Goal: Task Accomplishment & Management: Complete application form

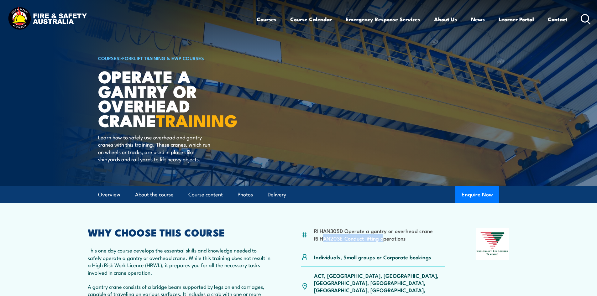
drag, startPoint x: 322, startPoint y: 239, endPoint x: 385, endPoint y: 243, distance: 63.1
click at [385, 243] on div "RIIHAN305D Operate a gantry or overhead crane RIIHAN203E Conduct lifting operat…" at bounding box center [373, 238] width 144 height 20
click at [400, 243] on div "RIIHAN305D Operate a gantry or overhead crane RIIHAN203E Conduct lifting operat…" at bounding box center [373, 238] width 144 height 20
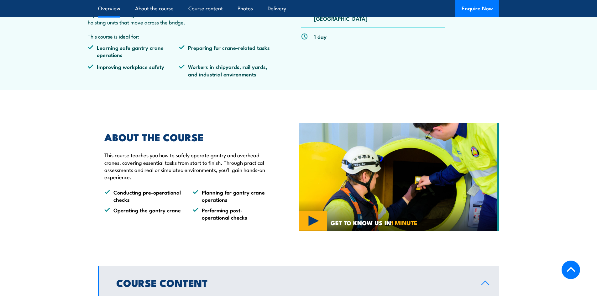
scroll to position [282, 0]
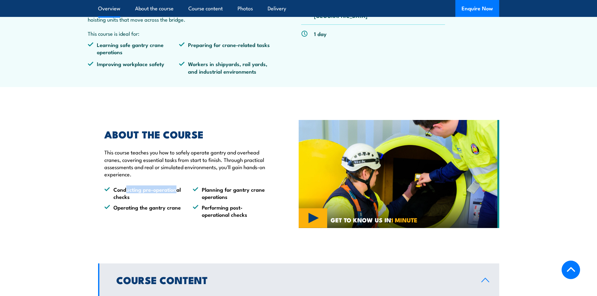
drag, startPoint x: 125, startPoint y: 192, endPoint x: 174, endPoint y: 190, distance: 48.9
click at [174, 190] on li "Conducting pre-operational checks" at bounding box center [142, 193] width 77 height 15
drag, startPoint x: 132, startPoint y: 208, endPoint x: 163, endPoint y: 207, distance: 31.7
click at [162, 207] on li "Operating the gantry crane" at bounding box center [142, 211] width 77 height 15
click at [163, 211] on li "Operating the gantry crane" at bounding box center [142, 211] width 77 height 15
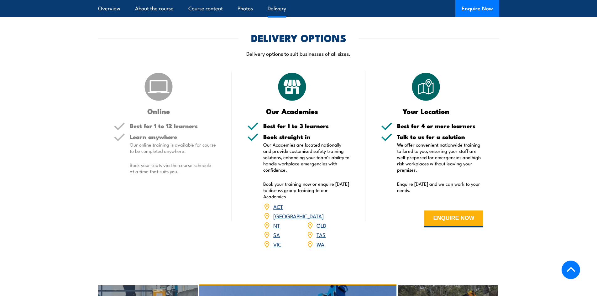
scroll to position [690, 0]
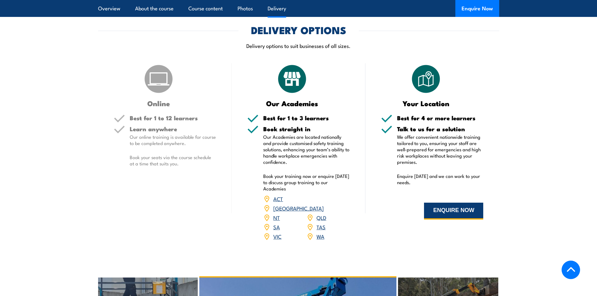
click at [448, 214] on button "ENQUIRE NOW" at bounding box center [453, 211] width 59 height 17
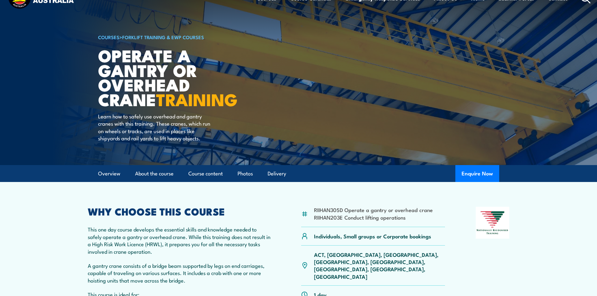
scroll to position [23, 0]
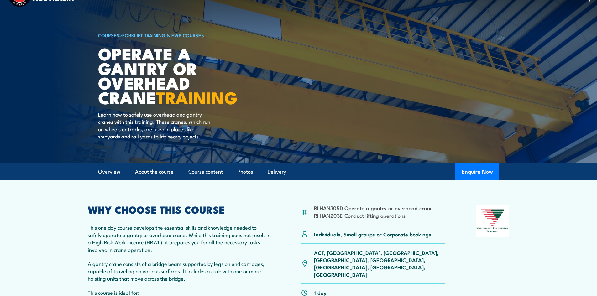
click at [327, 209] on li "RIIHAN305D Operate a gantry or overhead crane" at bounding box center [373, 207] width 119 height 7
drag, startPoint x: 480, startPoint y: 166, endPoint x: 487, endPoint y: 175, distance: 11.4
click at [487, 175] on button "Enquire Now" at bounding box center [478, 171] width 44 height 17
click at [474, 172] on button "Enquire Now" at bounding box center [478, 171] width 44 height 17
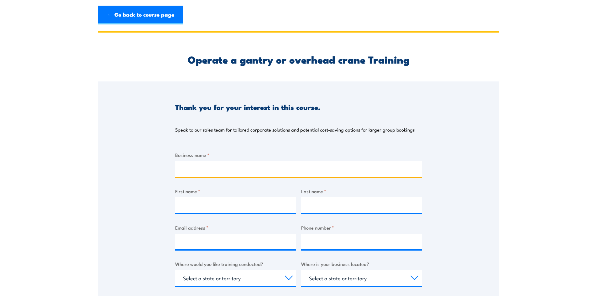
click at [260, 171] on input "Business name *" at bounding box center [298, 169] width 247 height 16
type input "Resmed"
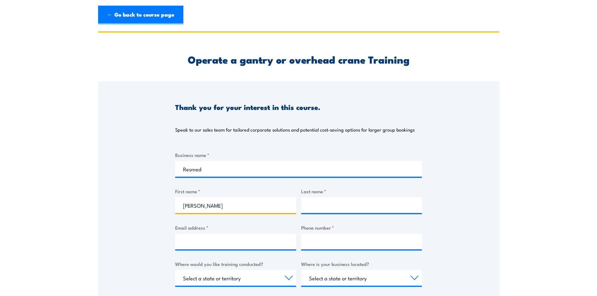
type input "[PERSON_NAME]"
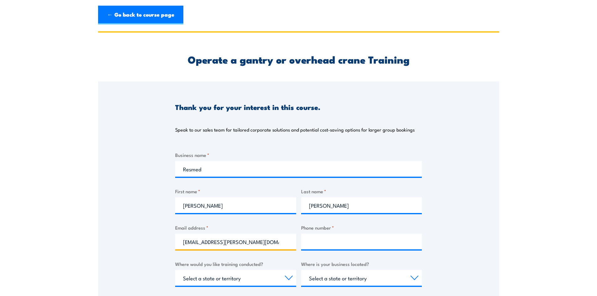
type input "[EMAIL_ADDRESS][PERSON_NAME][DOMAIN_NAME]"
type input "0403256751"
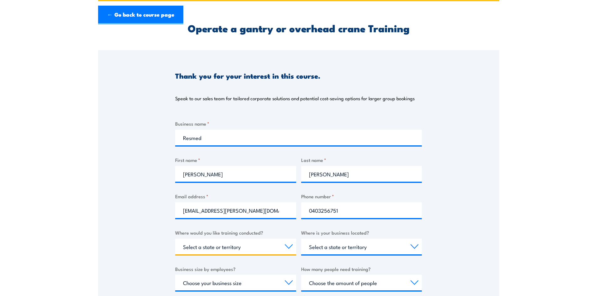
scroll to position [94, 0]
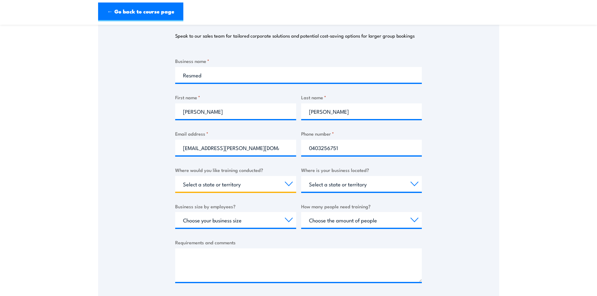
click at [252, 188] on select "Select a state or territory Nationally - multiple locations [GEOGRAPHIC_DATA] […" at bounding box center [235, 184] width 121 height 16
select select "[GEOGRAPHIC_DATA]"
click at [175, 176] on select "Select a state or territory Nationally - multiple locations [GEOGRAPHIC_DATA] […" at bounding box center [235, 184] width 121 height 16
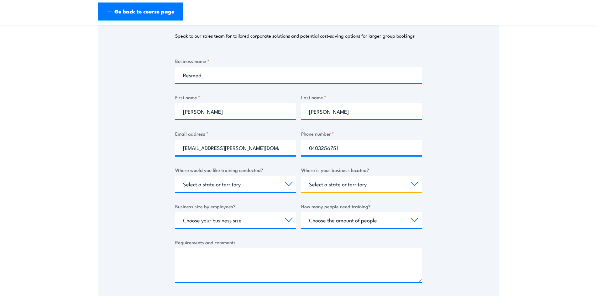
click at [357, 184] on select "Select a state or territory [GEOGRAPHIC_DATA] [GEOGRAPHIC_DATA] [GEOGRAPHIC_DAT…" at bounding box center [361, 184] width 121 height 16
select select "[GEOGRAPHIC_DATA]"
click at [301, 176] on select "Select a state or territory [GEOGRAPHIC_DATA] [GEOGRAPHIC_DATA] [GEOGRAPHIC_DAT…" at bounding box center [361, 184] width 121 height 16
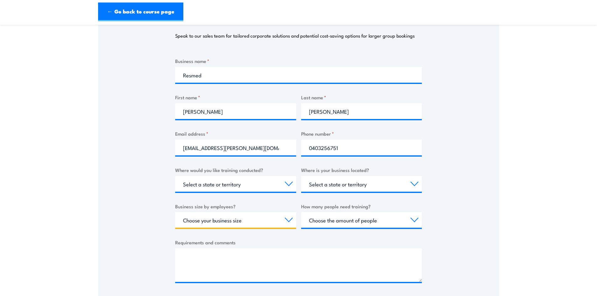
click at [232, 219] on select "Choose your business size 1 to 19 20 to 199 200+" at bounding box center [235, 220] width 121 height 16
select select "200+"
click at [175, 212] on select "Choose your business size 1 to 19 20 to 199 200+" at bounding box center [235, 220] width 121 height 16
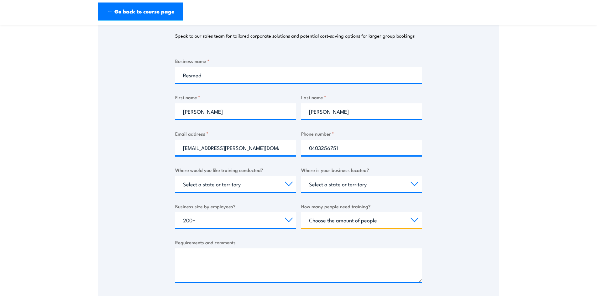
click at [343, 219] on select "Choose the amount of people 1 to 4 5 to 19 20+" at bounding box center [361, 220] width 121 height 16
select select "5 to 19"
click at [301, 212] on select "Choose the amount of people 1 to 4 5 to 19 20+" at bounding box center [361, 220] width 121 height 16
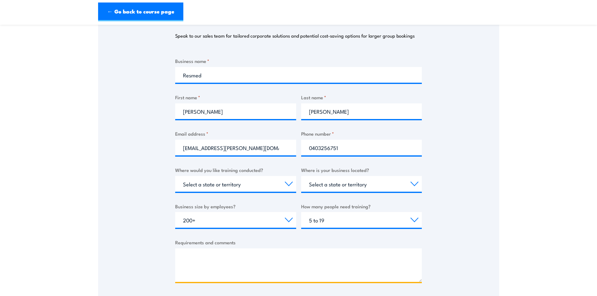
click at [235, 262] on textarea "Requirements and comments" at bounding box center [298, 266] width 247 height 34
paste textarea "- RIIHAN305D"
drag, startPoint x: 196, startPoint y: 256, endPoint x: 115, endPoint y: 248, distance: 81.0
click at [119, 250] on div "Thank you for your interest in this course. Speak to our sales team for tailore…" at bounding box center [298, 143] width 401 height 313
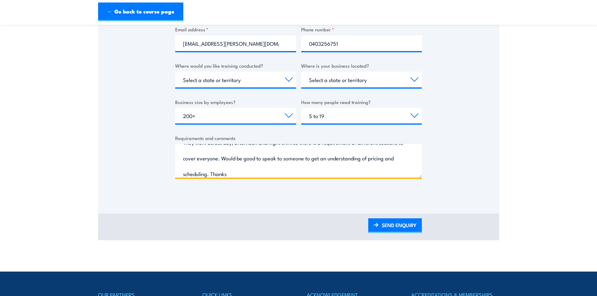
scroll to position [251, 0]
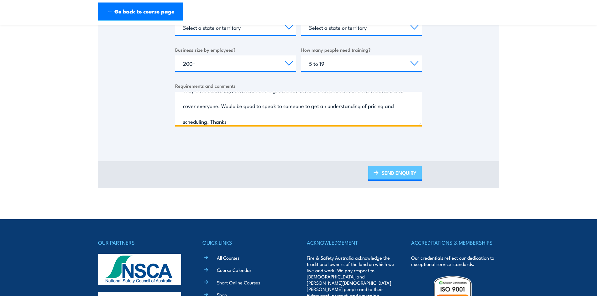
type textarea "Hi, we want to organise training for our employees at our site RIIHAN305D and R…"
click at [399, 170] on link "SEND ENQUIRY" at bounding box center [395, 173] width 54 height 15
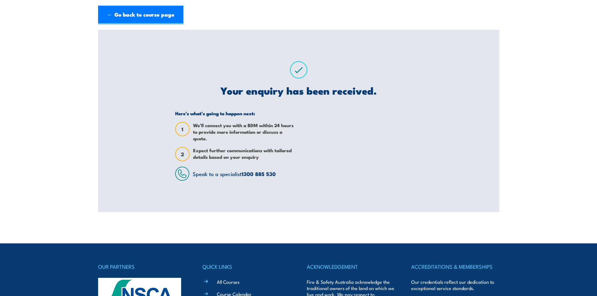
scroll to position [0, 0]
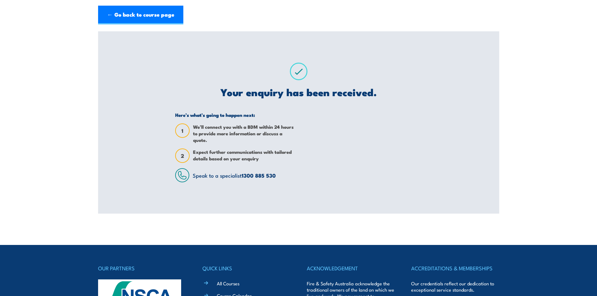
click at [255, 220] on body "← Go back to course page Operate a gantry or overhead crane Training Thank you …" at bounding box center [298, 179] width 597 height 296
click at [73, 144] on section "Operate a gantry or overhead crane Training Thank you for your interest in this…" at bounding box center [298, 122] width 597 height 182
click at [75, 208] on section "Operate a gantry or overhead crane Training Thank you for your interest in this…" at bounding box center [298, 122] width 597 height 182
